Goal: Information Seeking & Learning: Learn about a topic

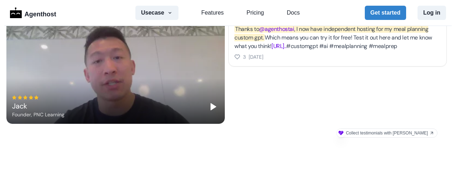
scroll to position [441, 0]
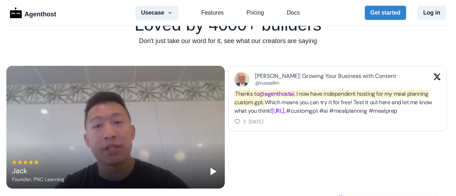
click at [211, 170] on polygon "Play" at bounding box center [213, 171] width 5 height 6
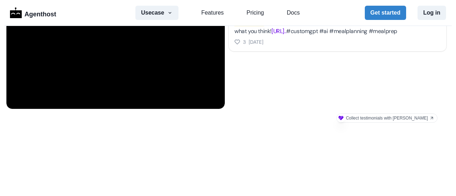
scroll to position [520, 0]
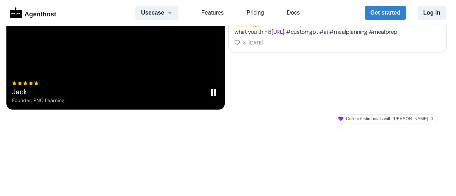
click at [127, 63] on div "[PERSON_NAME], PNC Learning" at bounding box center [115, 48] width 218 height 123
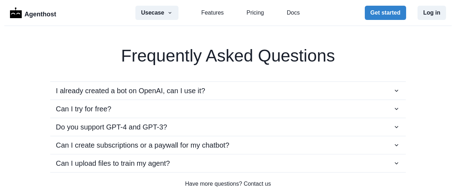
scroll to position [1266, 0]
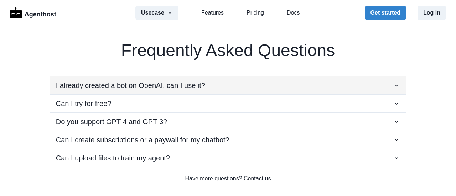
click at [394, 84] on icon "button" at bounding box center [396, 85] width 4 height 2
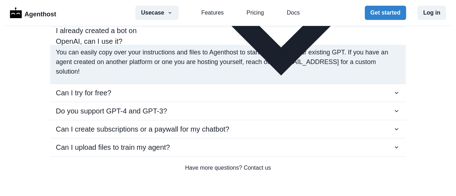
scroll to position [1318, 0]
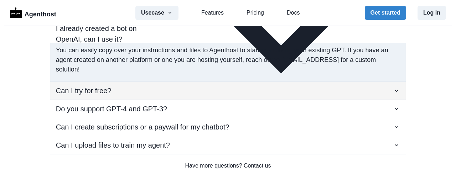
drag, startPoint x: 390, startPoint y: 69, endPoint x: 389, endPoint y: 88, distance: 19.2
click at [389, 88] on div "I already created a bot on OpenAI, can I use it? You can easily copy over your …" at bounding box center [227, 83] width 355 height 141
click at [393, 88] on icon "button" at bounding box center [396, 90] width 7 height 7
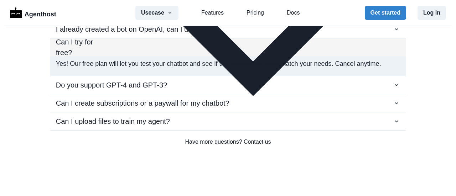
scroll to position [1323, 0]
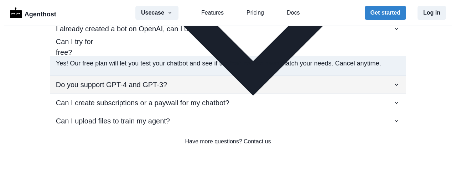
click at [394, 84] on icon "button" at bounding box center [396, 85] width 4 height 2
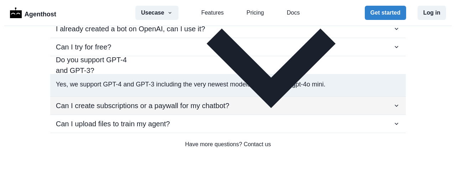
click at [394, 102] on icon "button" at bounding box center [396, 105] width 7 height 7
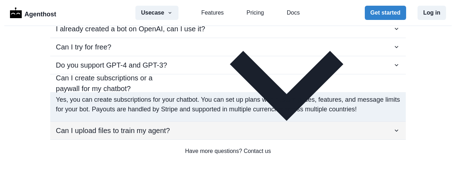
click at [393, 127] on icon "button" at bounding box center [396, 130] width 7 height 7
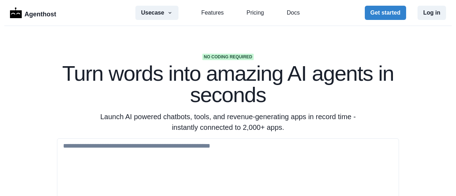
scroll to position [0, 0]
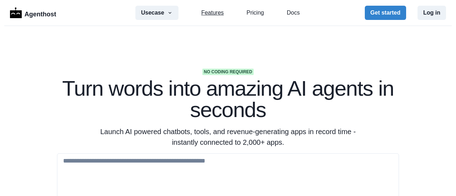
click at [212, 14] on link "Features" at bounding box center [212, 13] width 22 height 9
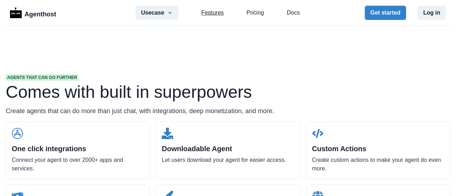
scroll to position [679, 0]
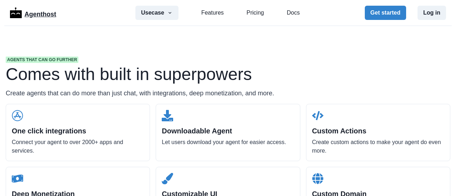
click at [46, 19] on p "Agenthost" at bounding box center [41, 13] width 32 height 12
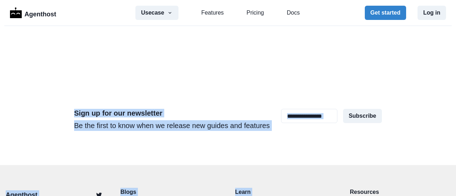
scroll to position [2259, 0]
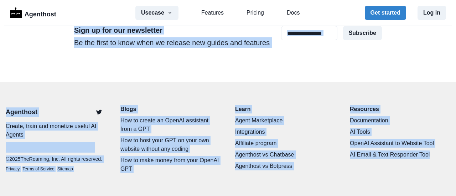
drag, startPoint x: 59, startPoint y: 84, endPoint x: 452, endPoint y: 180, distance: 404.8
click at [452, 180] on div "Agenthost Usecase AI SaaS Customer Support SMS Chatbot Sales Marketing Educatio…" at bounding box center [228, 98] width 456 height 196
copy div "Turn words into amazing AI agents in seconds Launch AI powered chatbots, tools,…"
